Goal: Task Accomplishment & Management: Complete application form

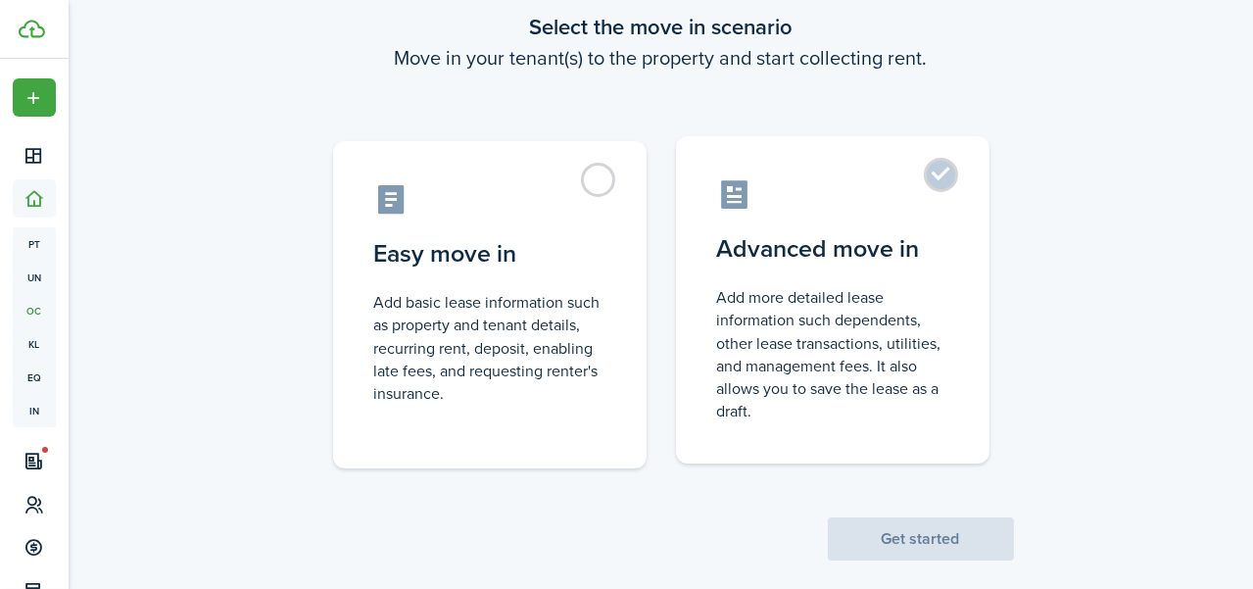
scroll to position [139, 0]
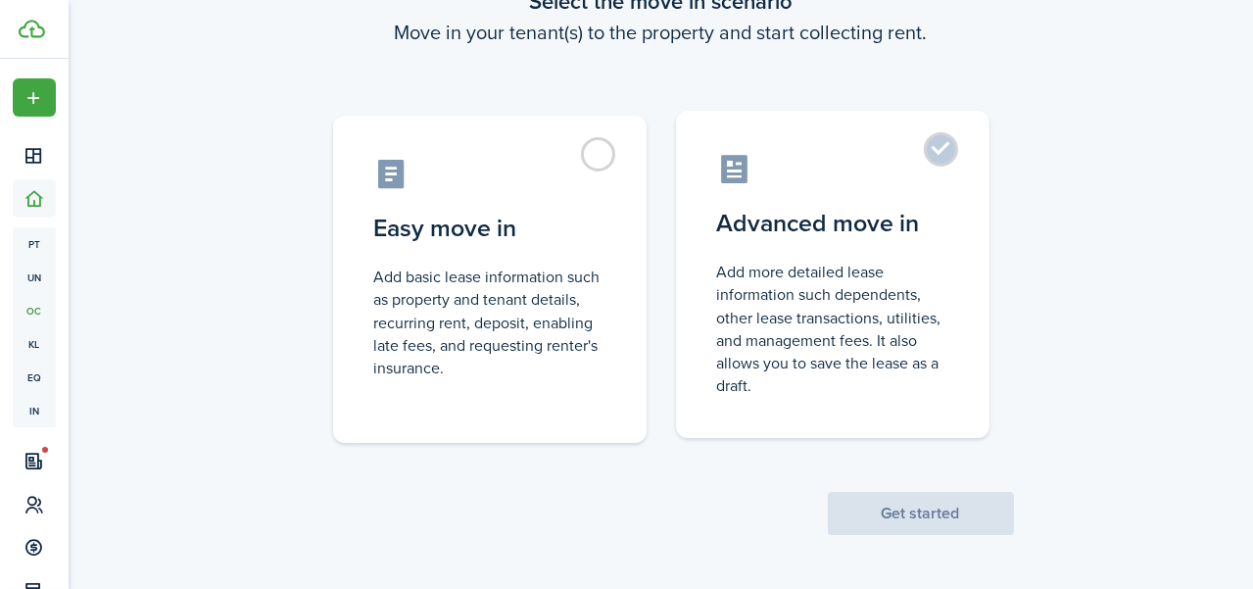
click at [916, 149] on label "Advanced move in Add more detailed lease information such dependents, other lea…" at bounding box center [833, 274] width 314 height 327
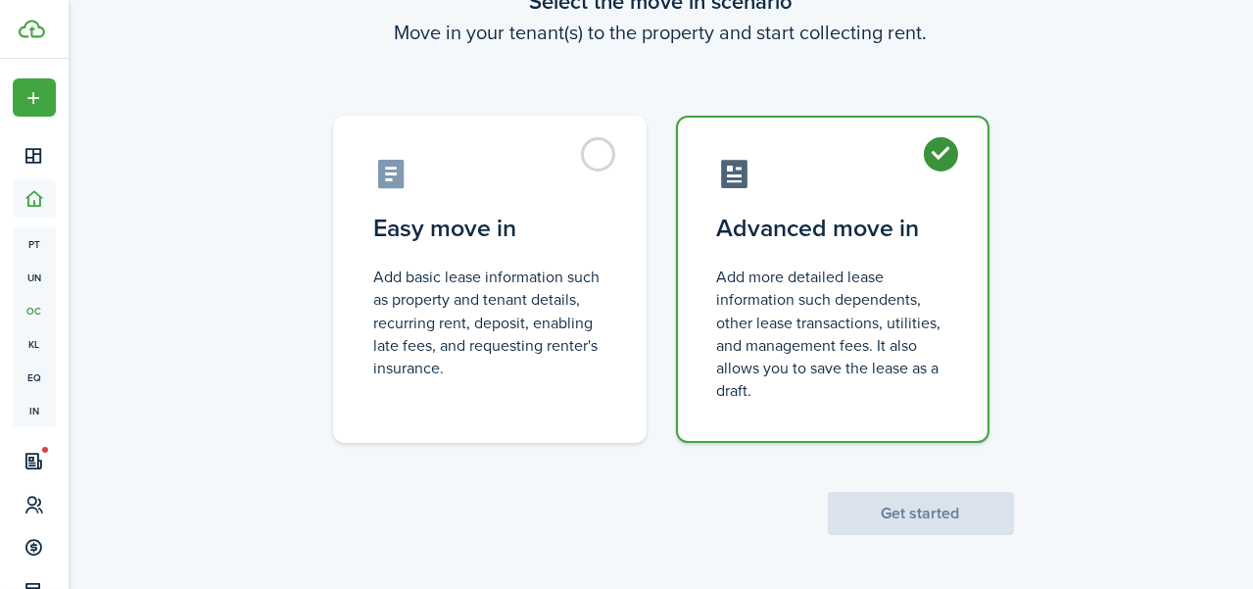
radio input "true"
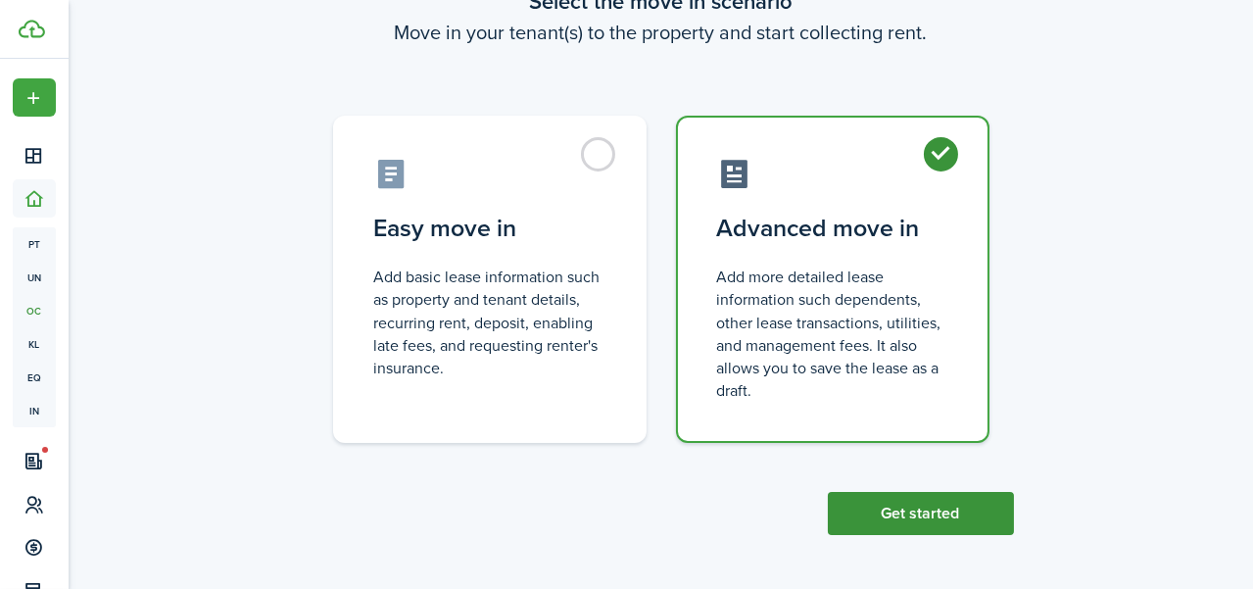
click at [889, 511] on button "Get started" at bounding box center [921, 513] width 186 height 43
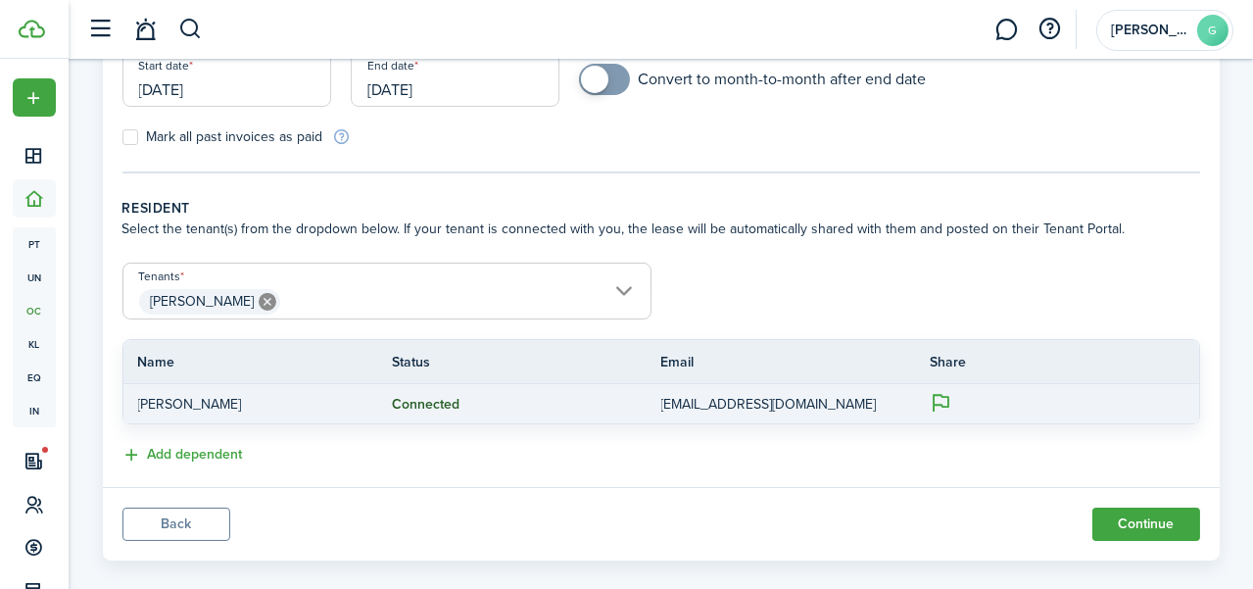
scroll to position [306, 0]
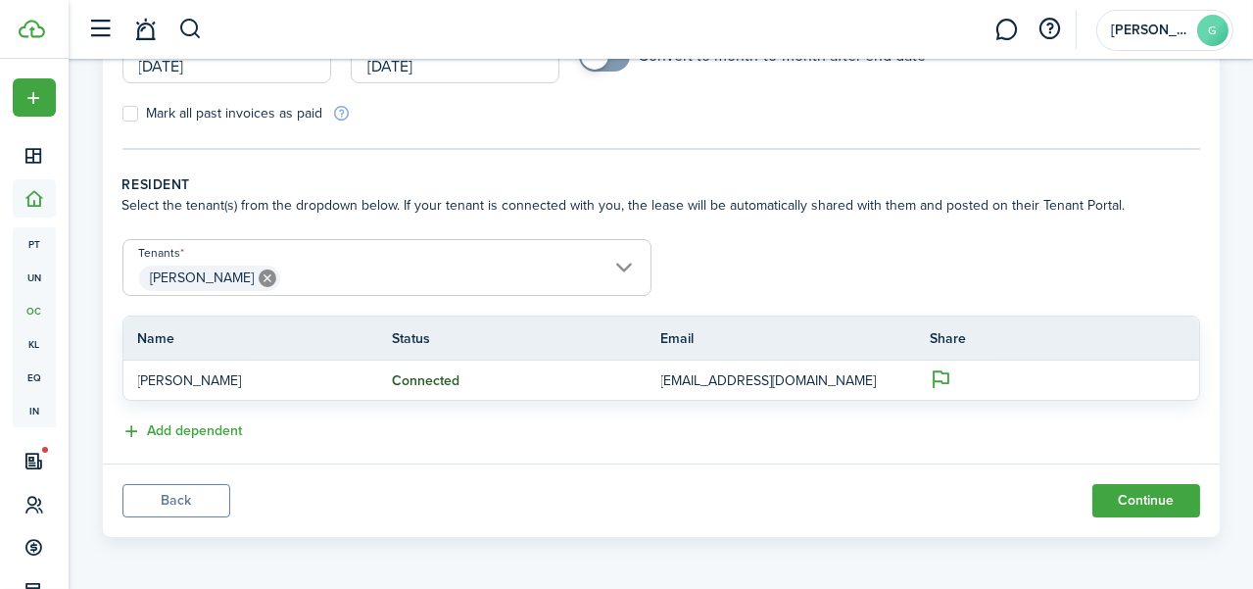
click at [555, 250] on input "[PERSON_NAME]" at bounding box center [386, 252] width 527 height 24
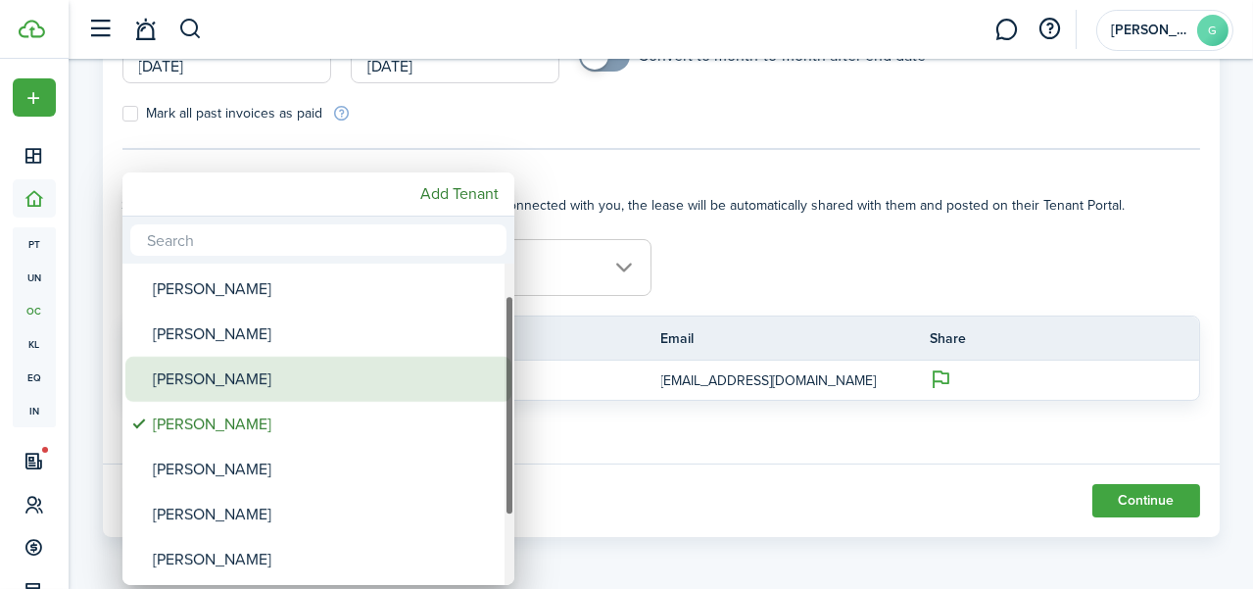
click at [393, 389] on div "[PERSON_NAME]" at bounding box center [326, 379] width 347 height 45
type input "[PERSON_NAME], [PERSON_NAME]"
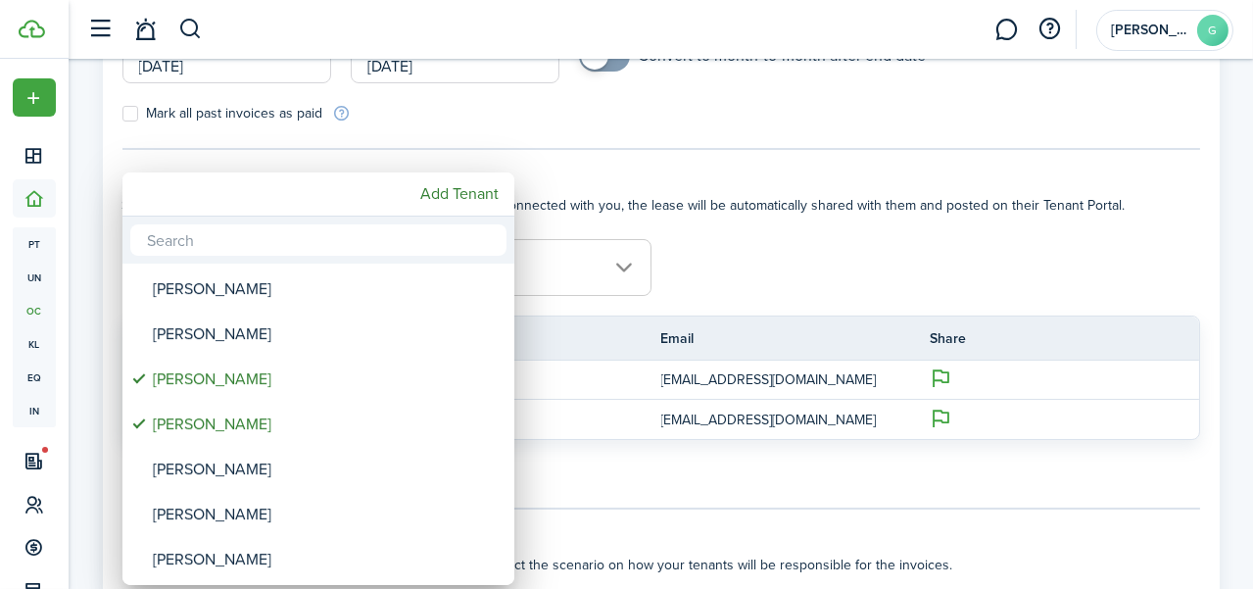
click at [770, 248] on div at bounding box center [626, 294] width 1567 height 902
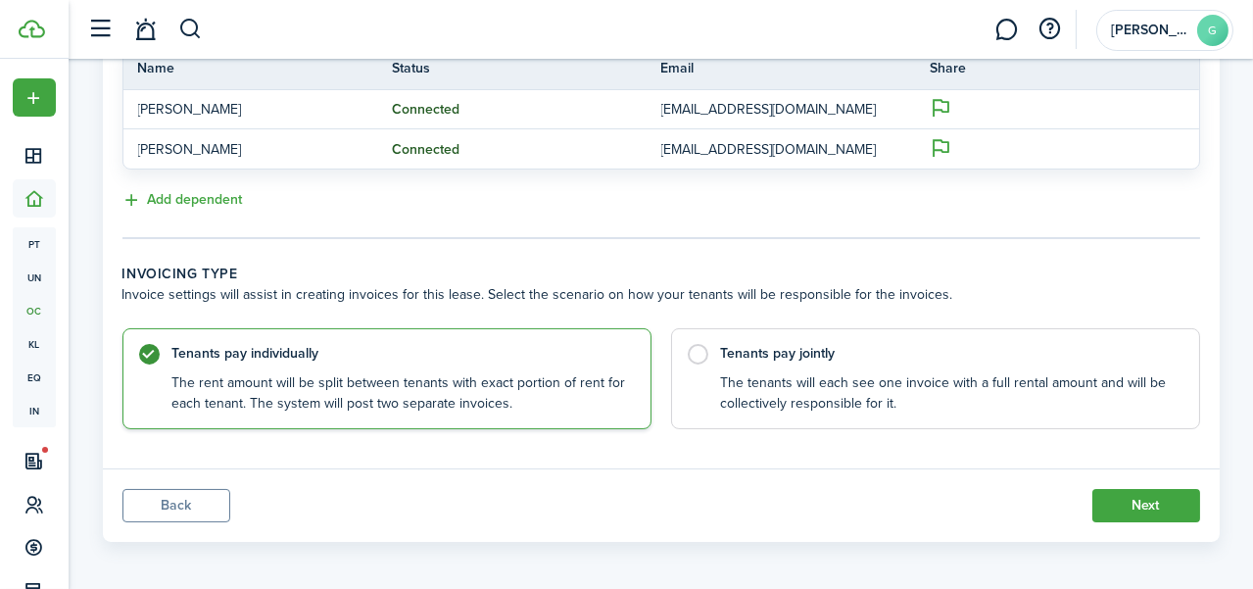
scroll to position [581, 0]
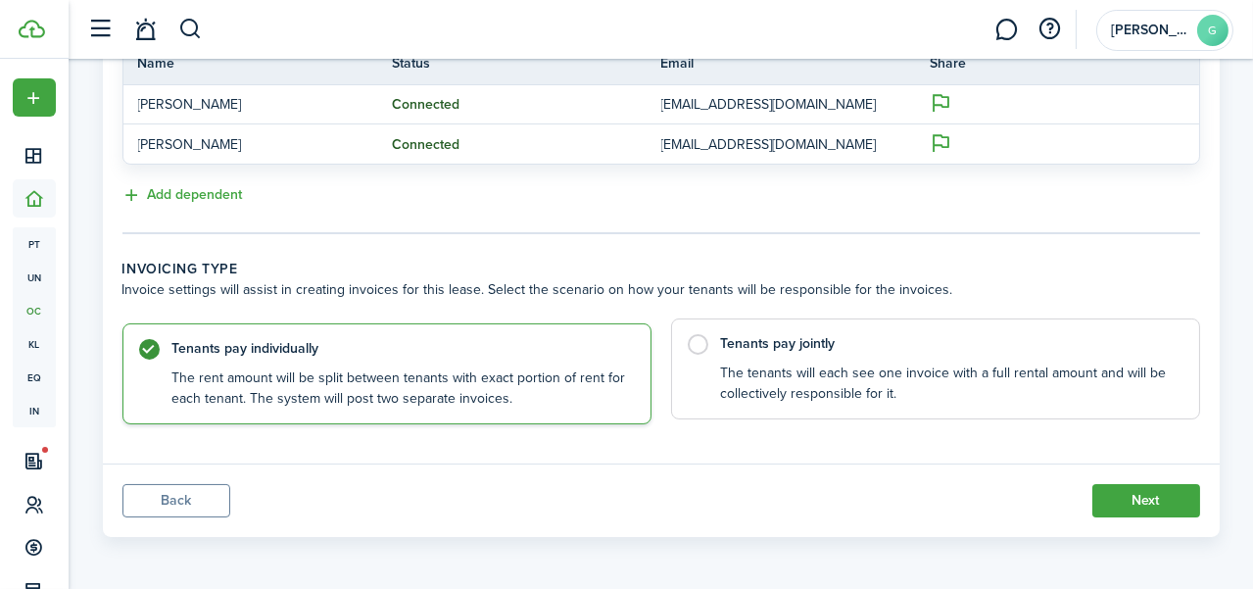
click at [734, 350] on control-radio-card-title "Tenants pay jointly" at bounding box center [950, 344] width 459 height 20
radio input "false"
radio input "true"
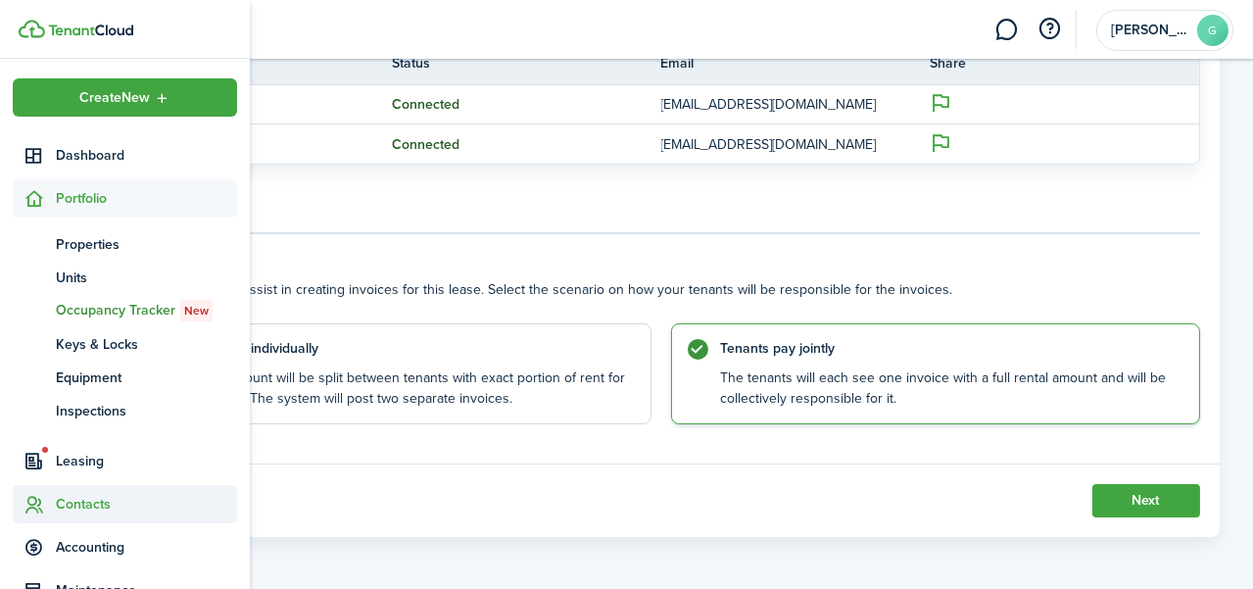
click at [64, 496] on span "Contacts" at bounding box center [146, 504] width 181 height 21
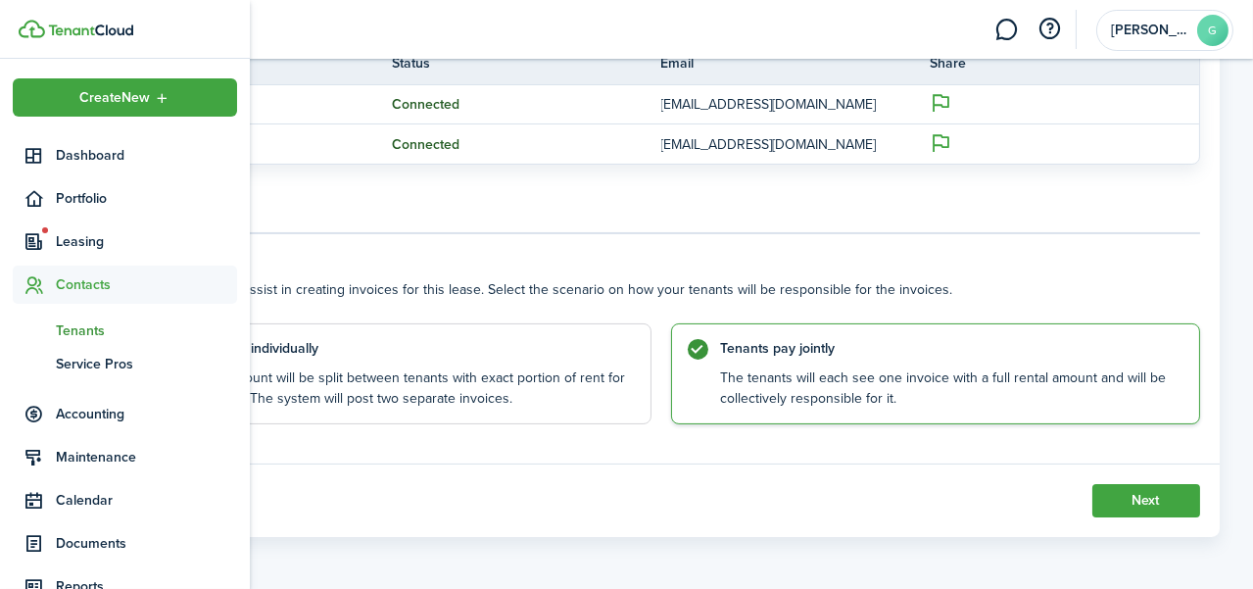
click at [75, 322] on span "Tenants" at bounding box center [146, 330] width 181 height 21
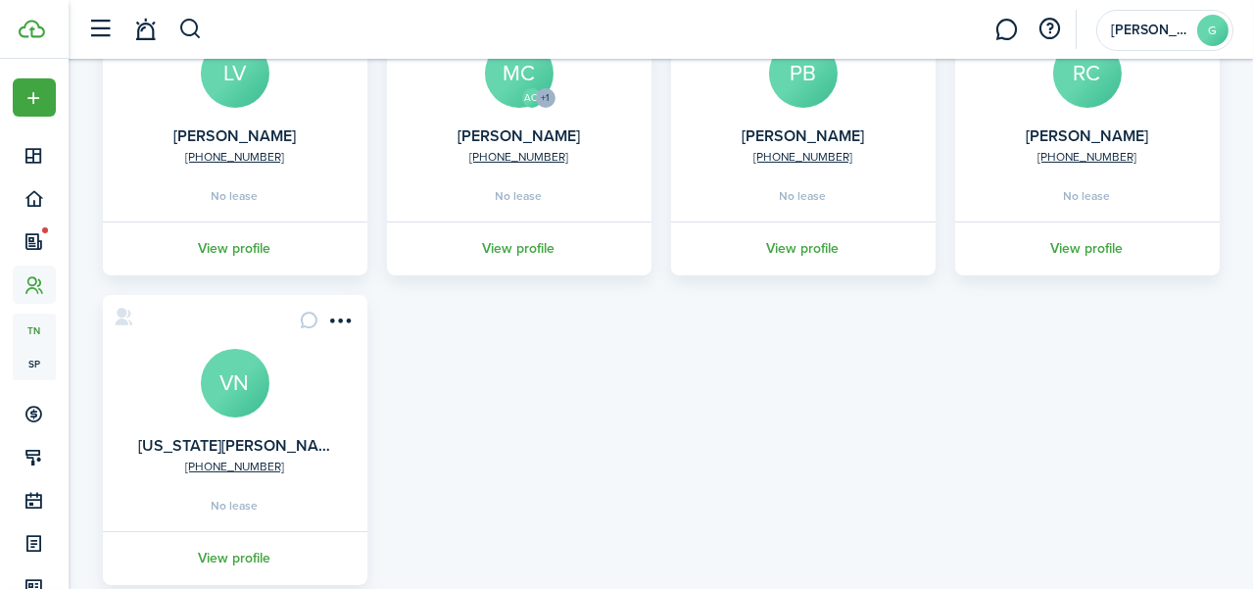
scroll to position [599, 0]
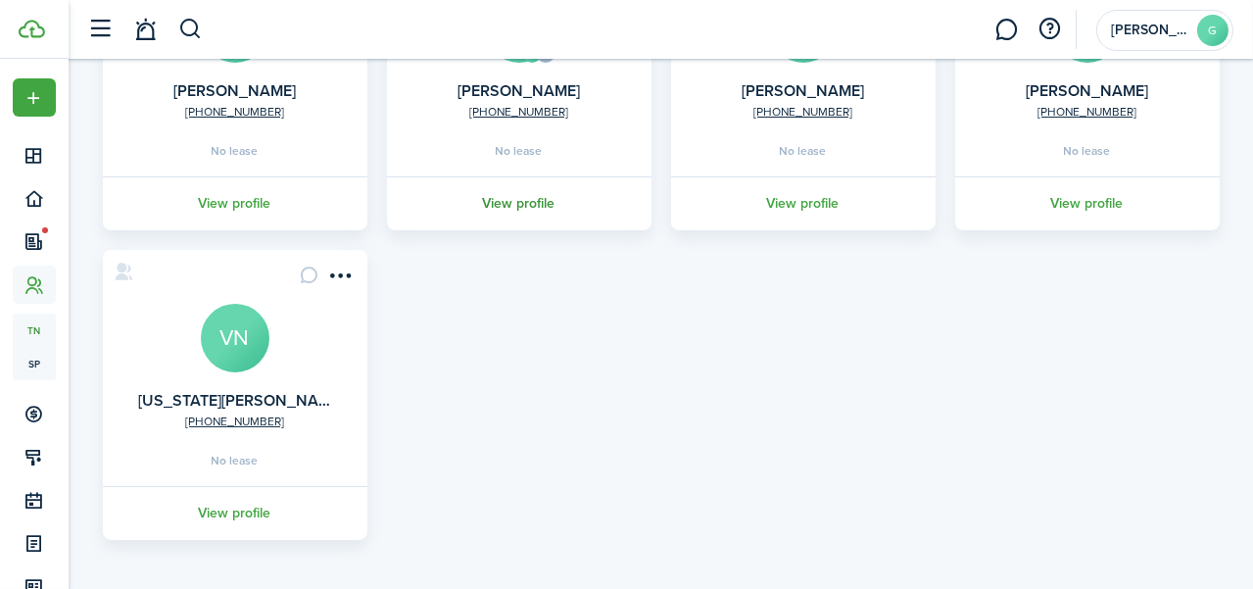
click at [555, 194] on link "View profile" at bounding box center [519, 203] width 270 height 54
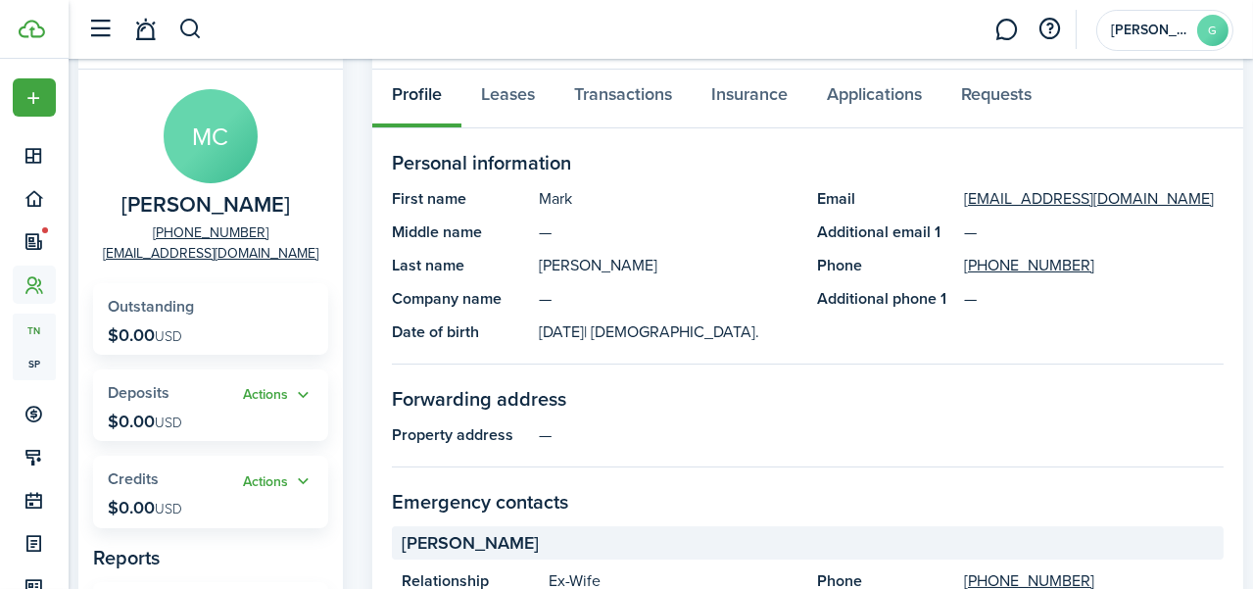
scroll to position [128, 0]
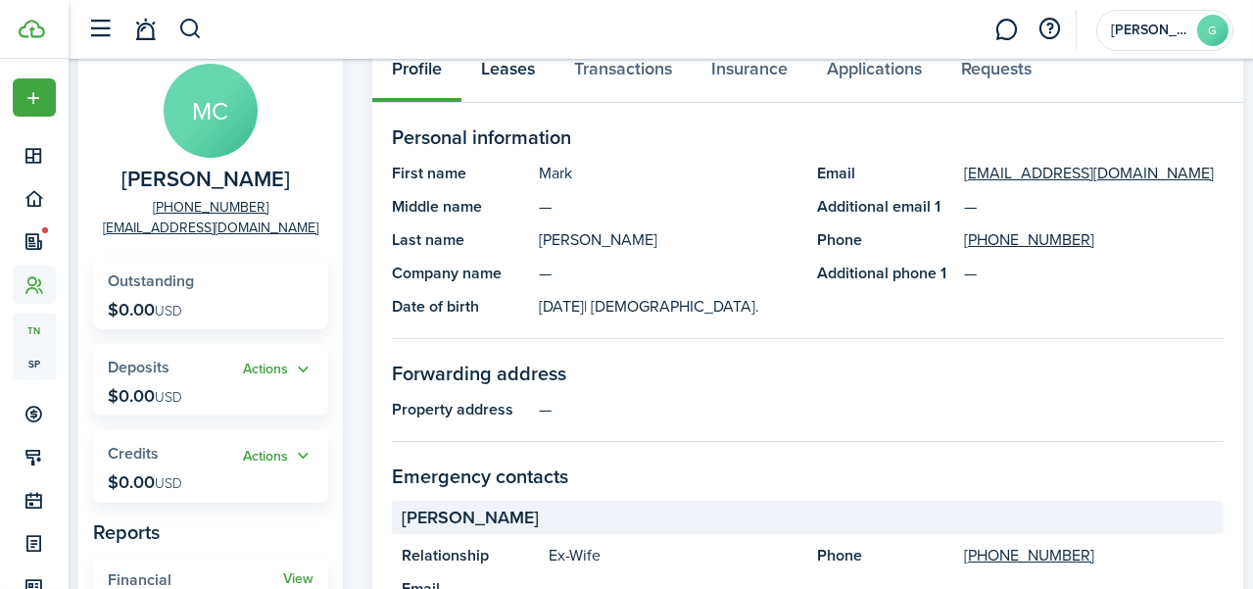
click at [534, 65] on link "Leases" at bounding box center [507, 73] width 93 height 59
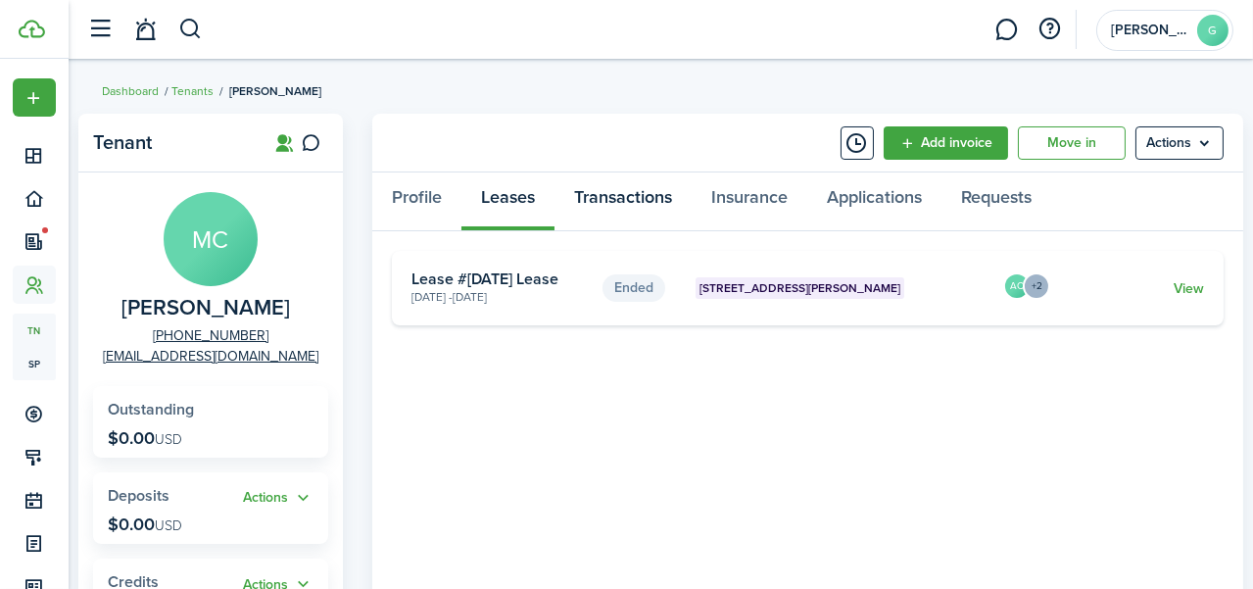
click at [641, 191] on link "Transactions" at bounding box center [623, 201] width 137 height 59
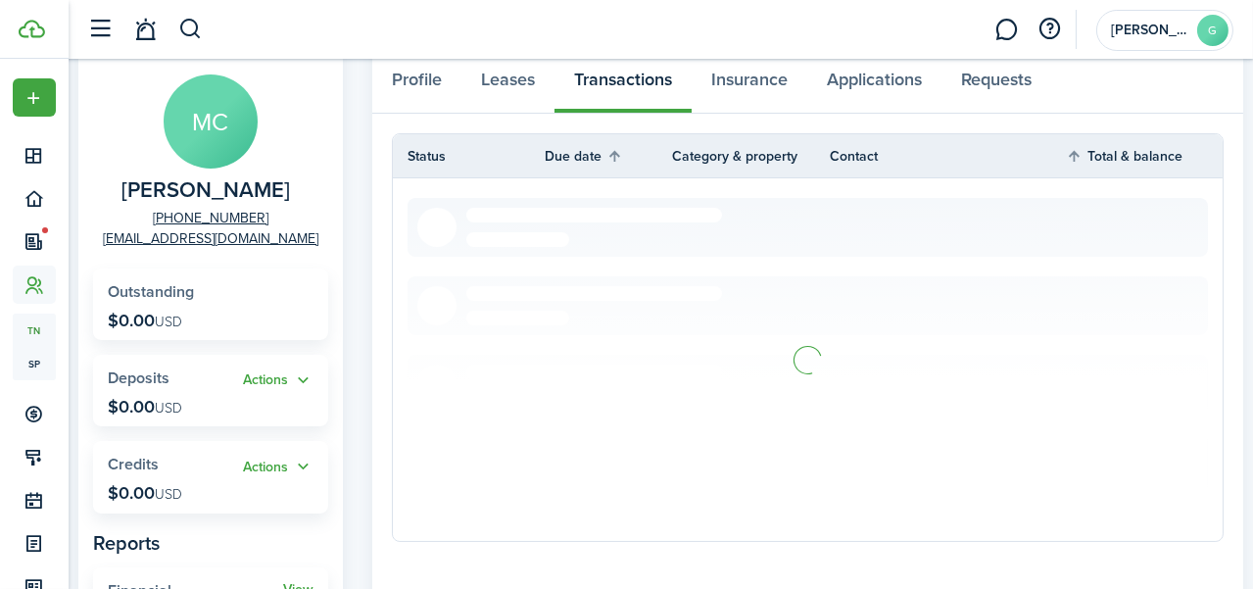
scroll to position [121, 0]
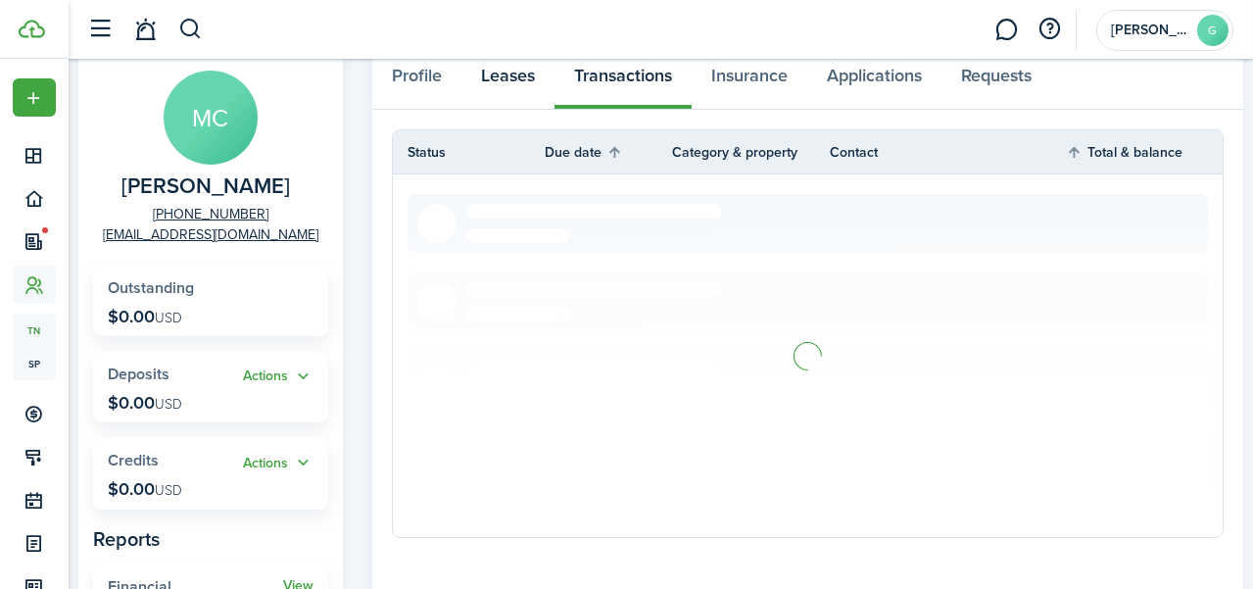
click at [529, 74] on link "Leases" at bounding box center [507, 80] width 93 height 59
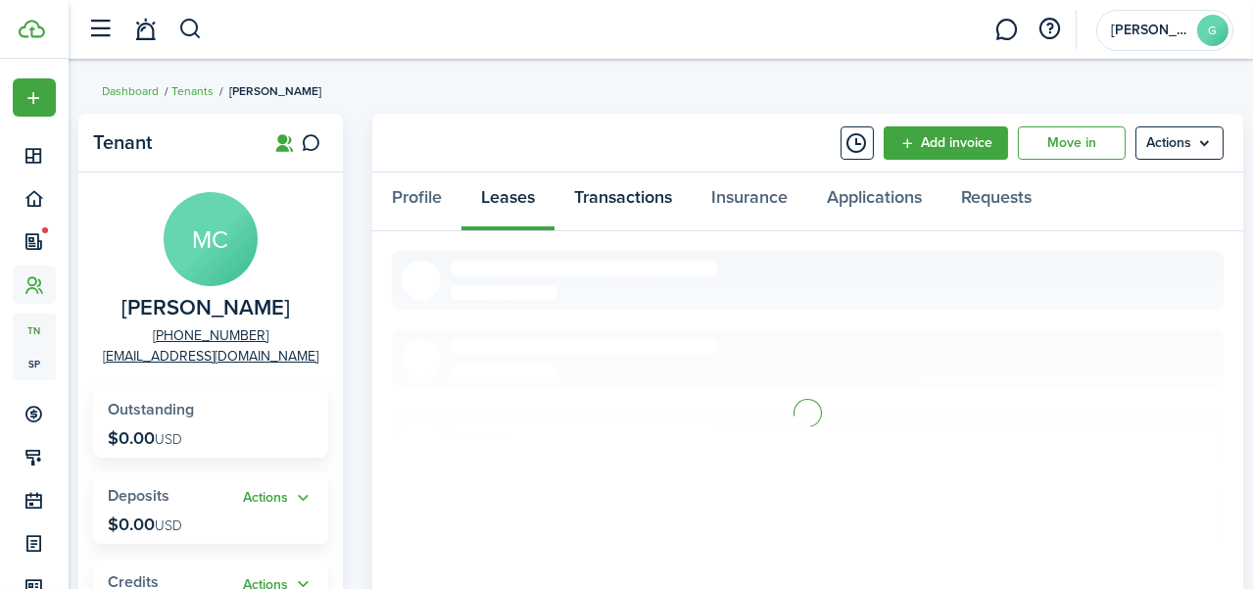
click at [634, 198] on link "Transactions" at bounding box center [623, 201] width 137 height 59
